Goal: Information Seeking & Learning: Learn about a topic

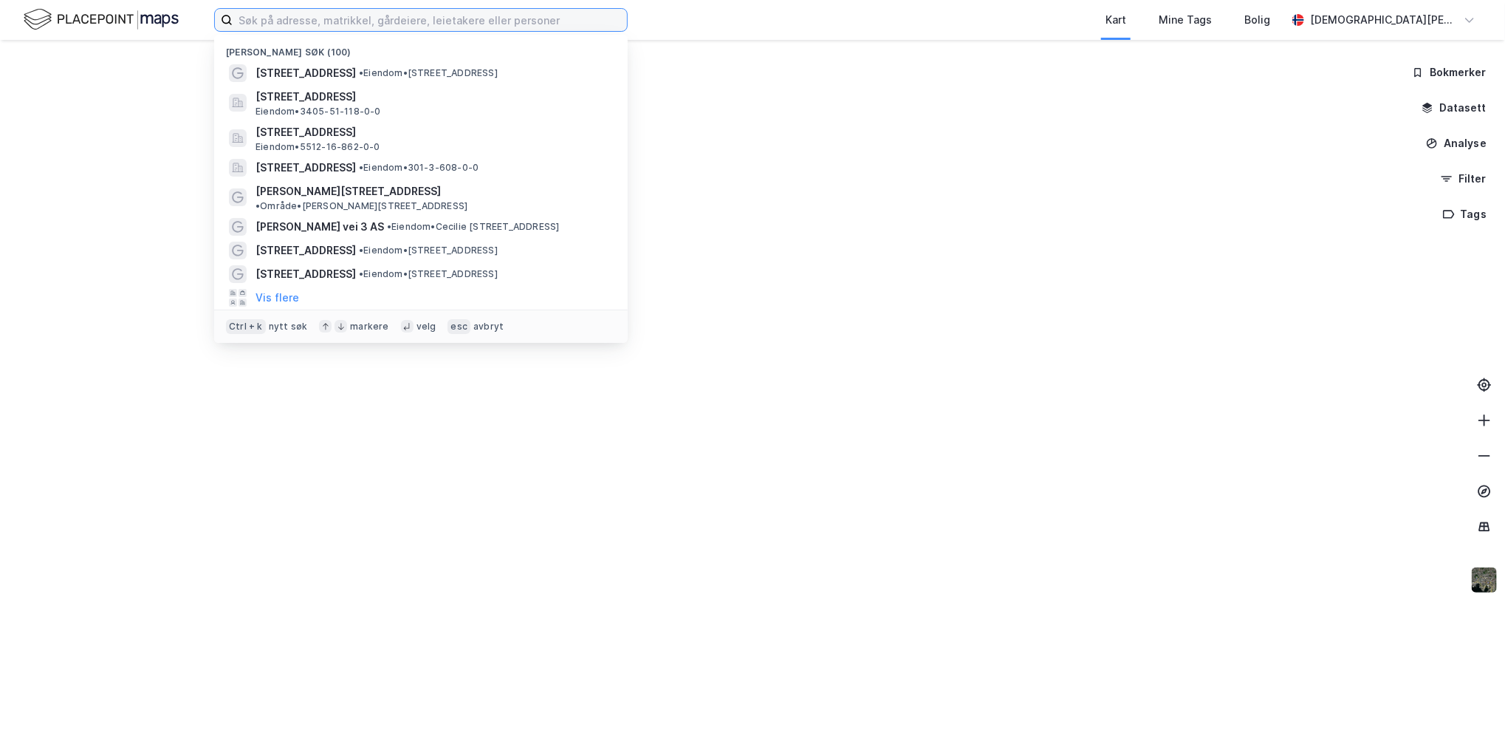
click at [300, 20] on input at bounding box center [430, 20] width 394 height 22
paste input "nautnesvegen 145 aukra"
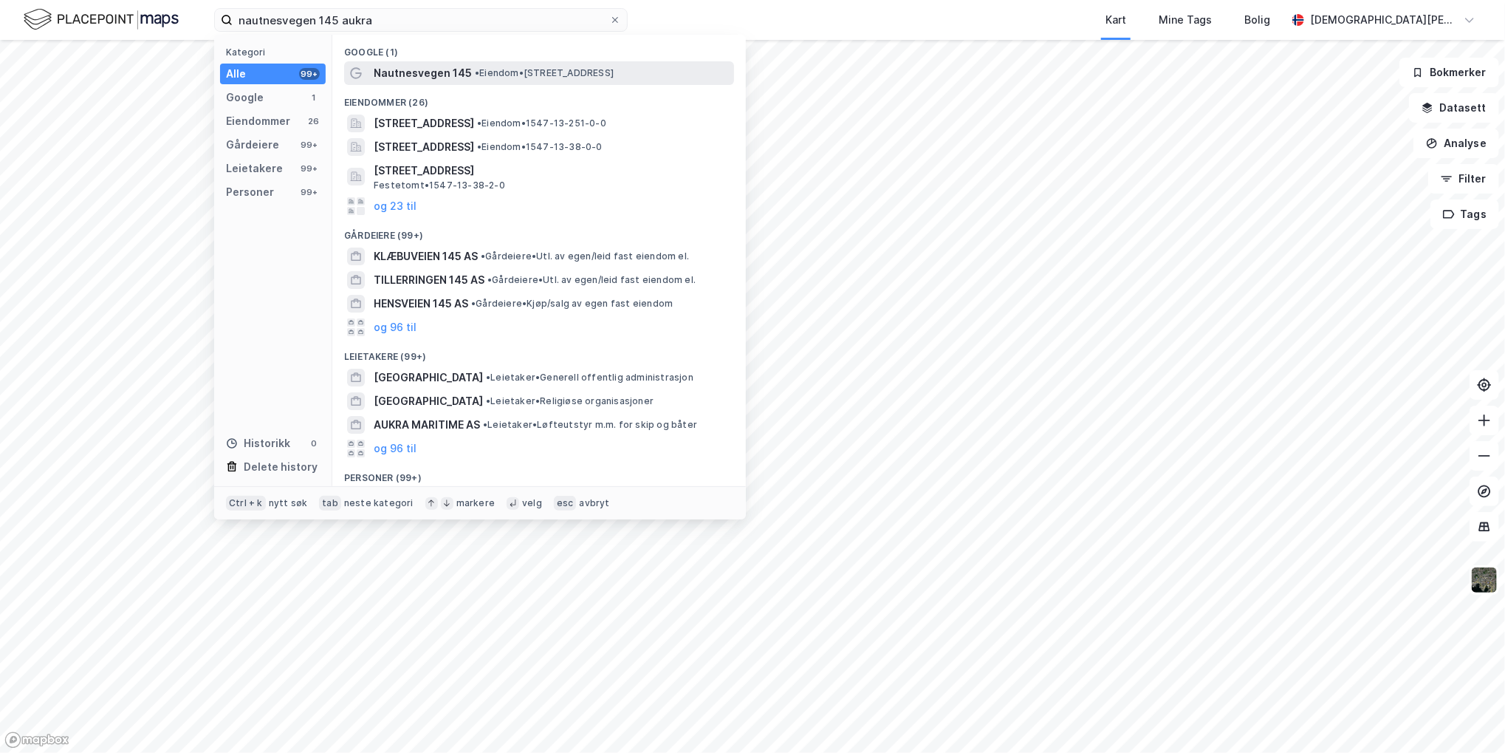
click at [449, 70] on span "Nautnesvegen 145" at bounding box center [423, 73] width 98 height 18
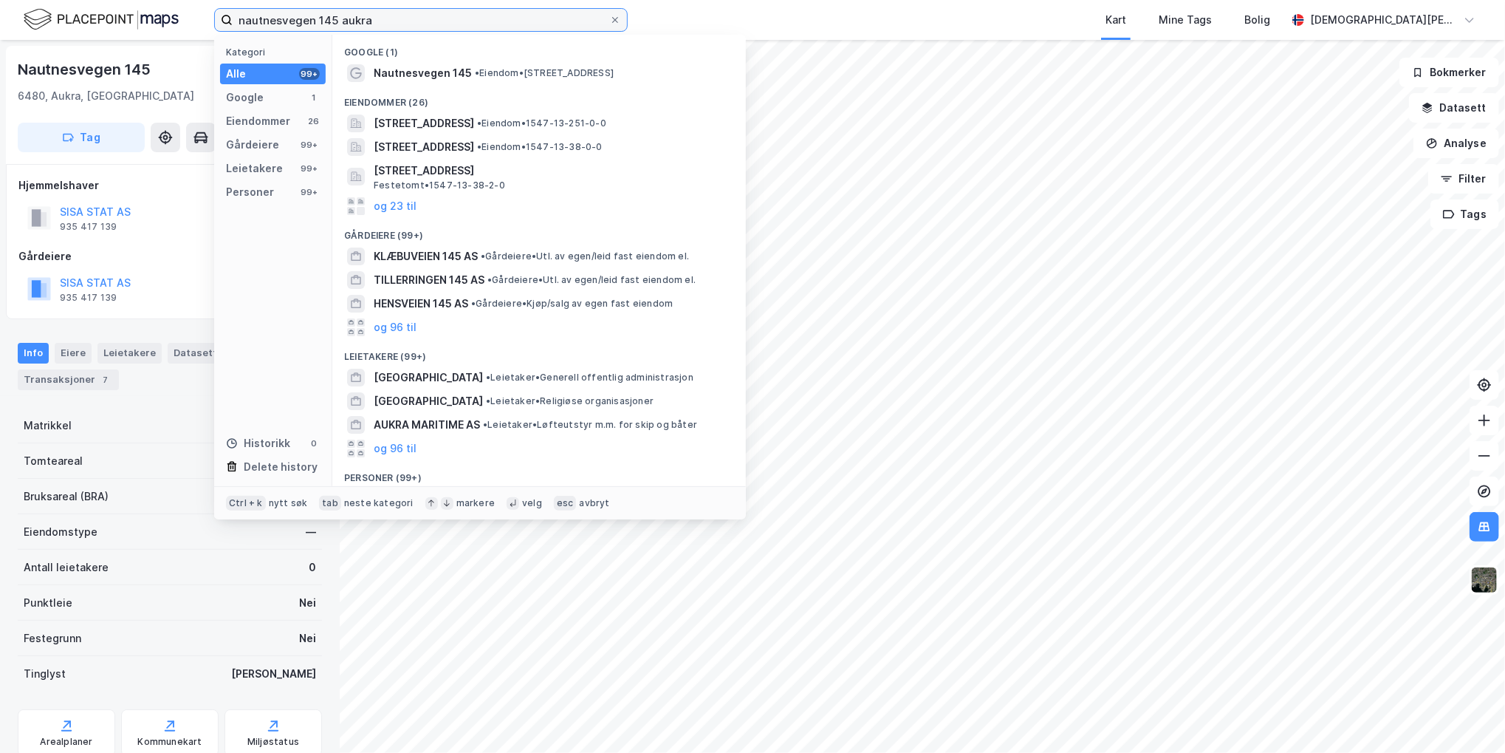
drag, startPoint x: 402, startPoint y: 25, endPoint x: 134, endPoint y: 16, distance: 267.5
click at [131, 16] on div "nautnesvegen 145 aukra Kategori Alle 99+ Google 1 Eiendommer 26 Gårdeiere 99+ L…" at bounding box center [752, 20] width 1505 height 40
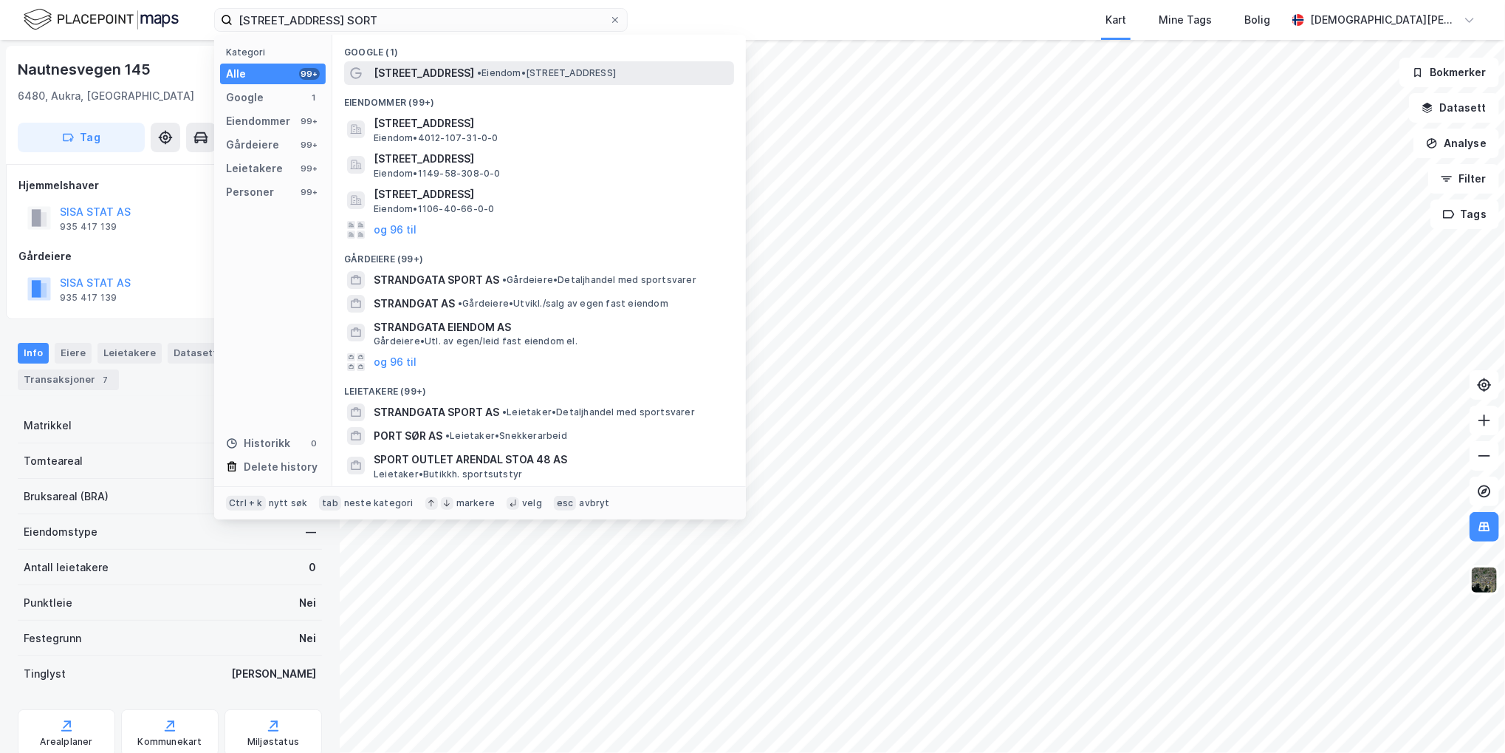
click at [551, 70] on span "• Eiendom • [STREET_ADDRESS]" at bounding box center [546, 73] width 139 height 12
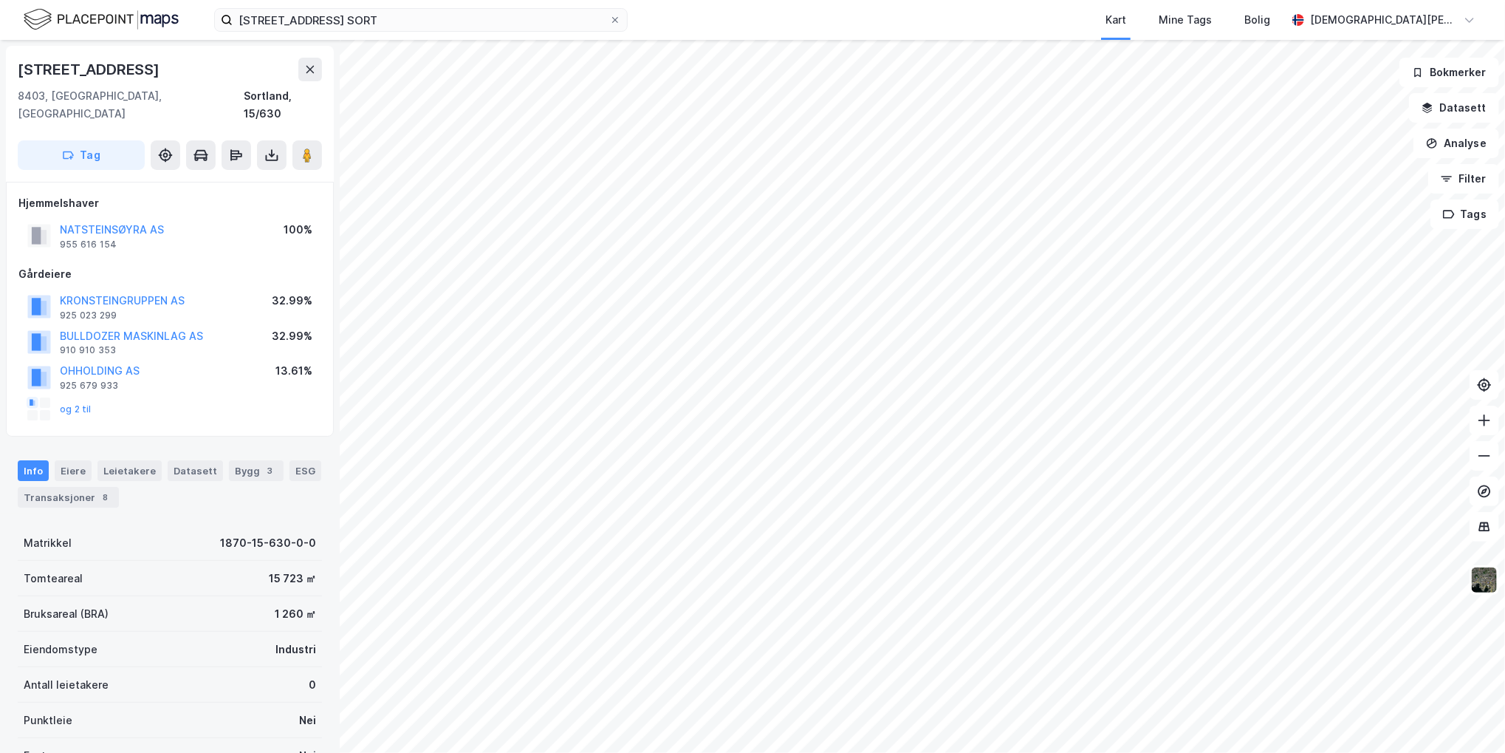
click at [300, 401] on div "og 2 til" at bounding box center [169, 409] width 303 height 30
click at [354, 9] on input "[STREET_ADDRESS] SORT" at bounding box center [421, 20] width 377 height 22
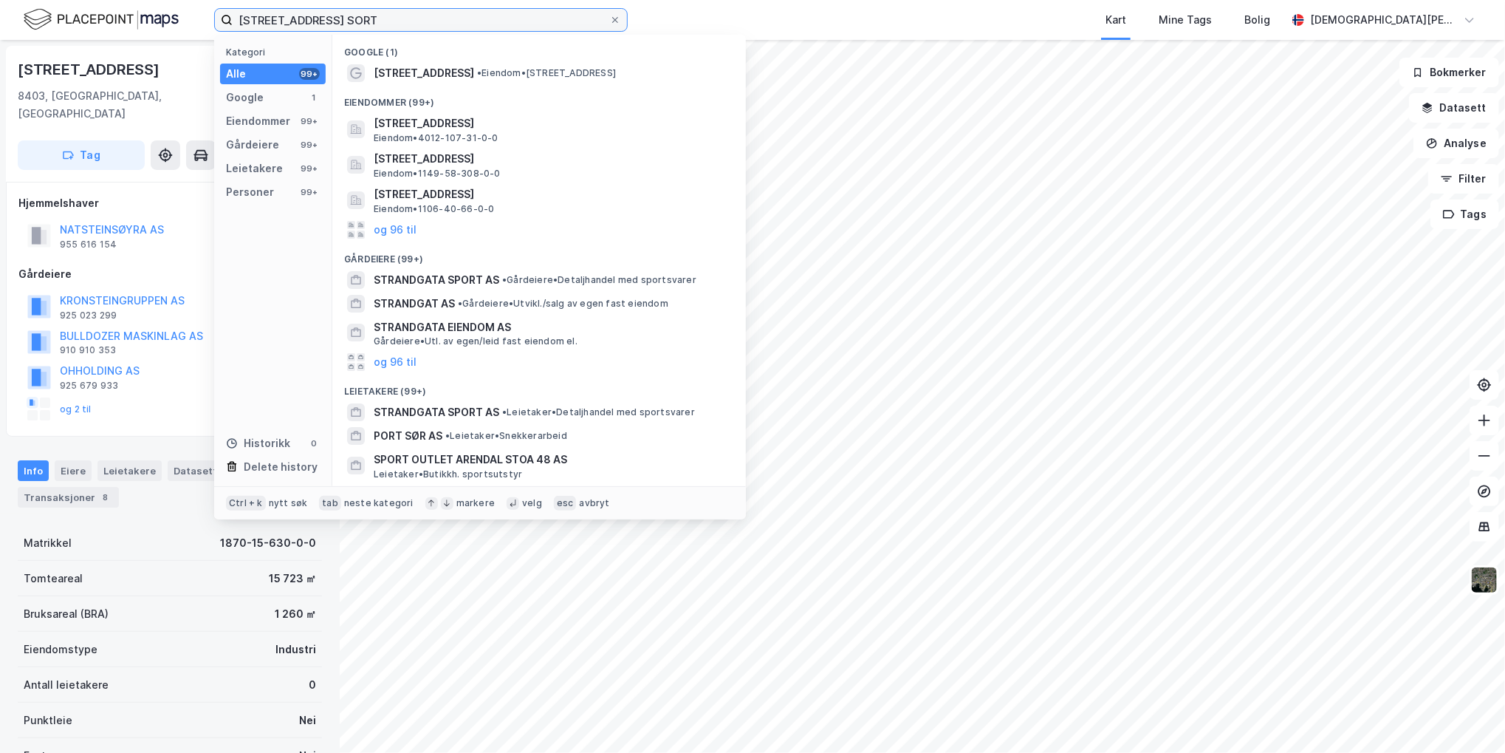
paste input "[STREET_ADDRESS]"
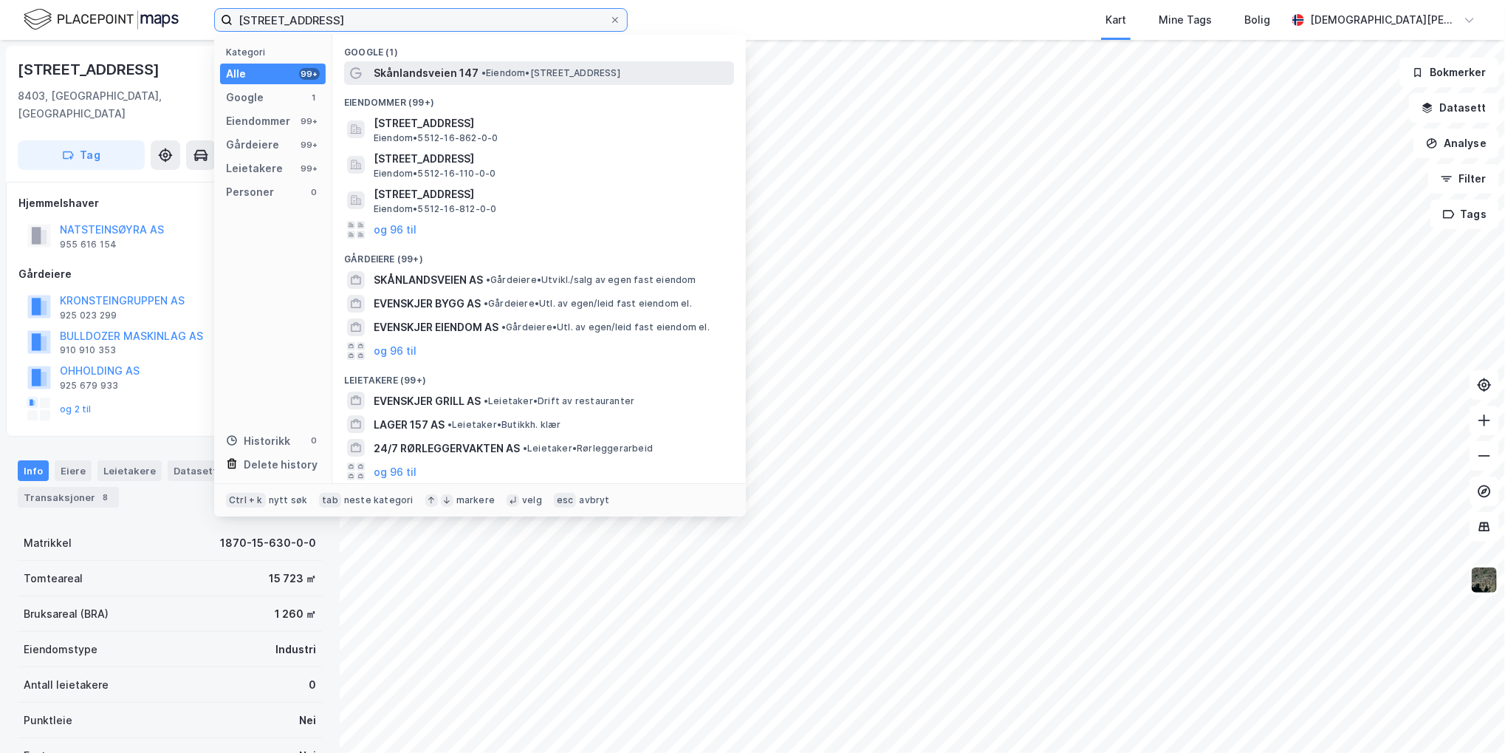
type input "[STREET_ADDRESS]"
click at [461, 66] on span "Skånlandsveien 147" at bounding box center [426, 73] width 105 height 18
